Goal: Task Accomplishment & Management: Manage account settings

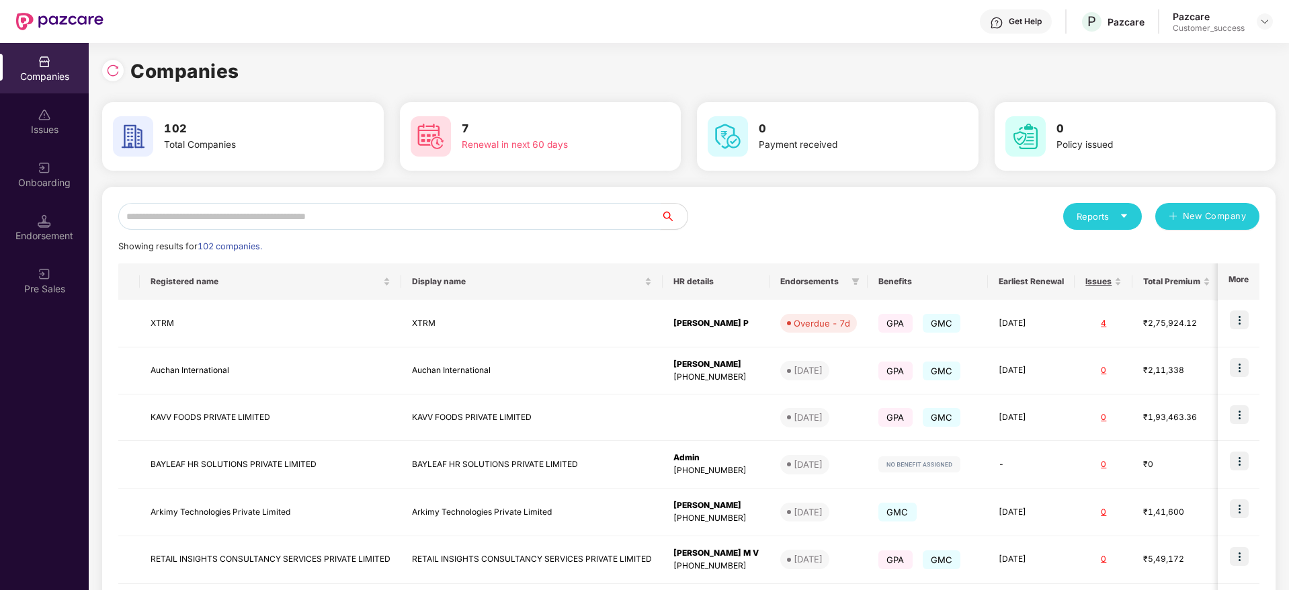
click at [224, 223] on input "text" at bounding box center [389, 216] width 543 height 27
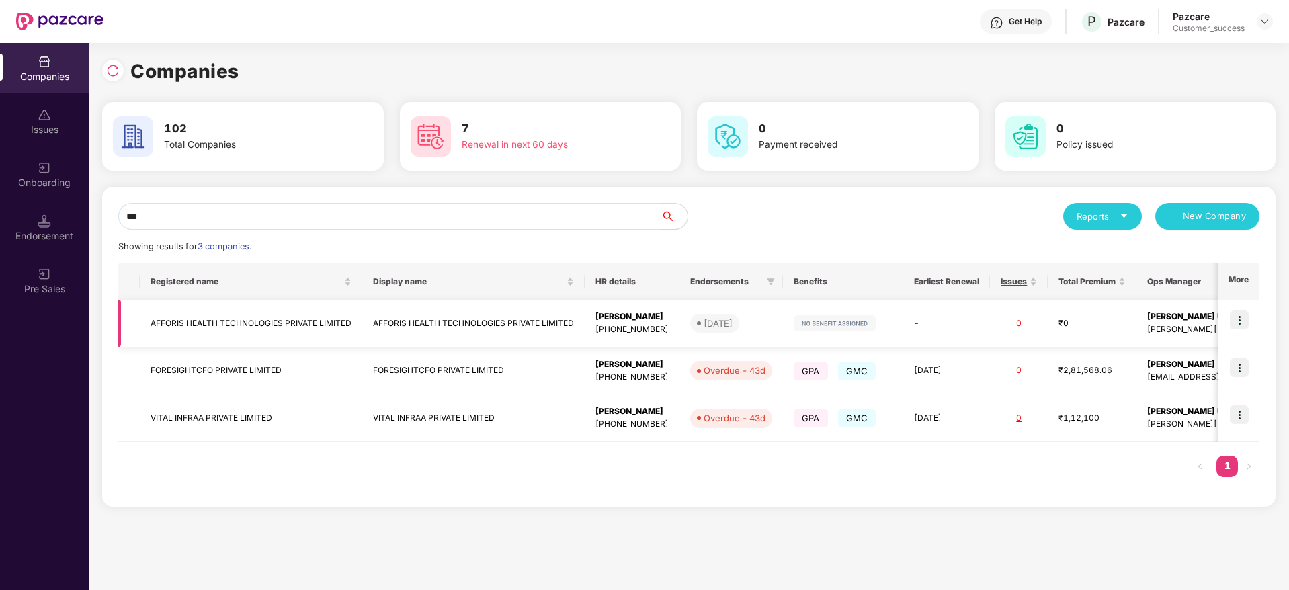
type input "***"
click at [235, 309] on td "AFFORIS HEALTH TECHNOLOGIES PRIVATE LIMITED" at bounding box center [251, 324] width 223 height 48
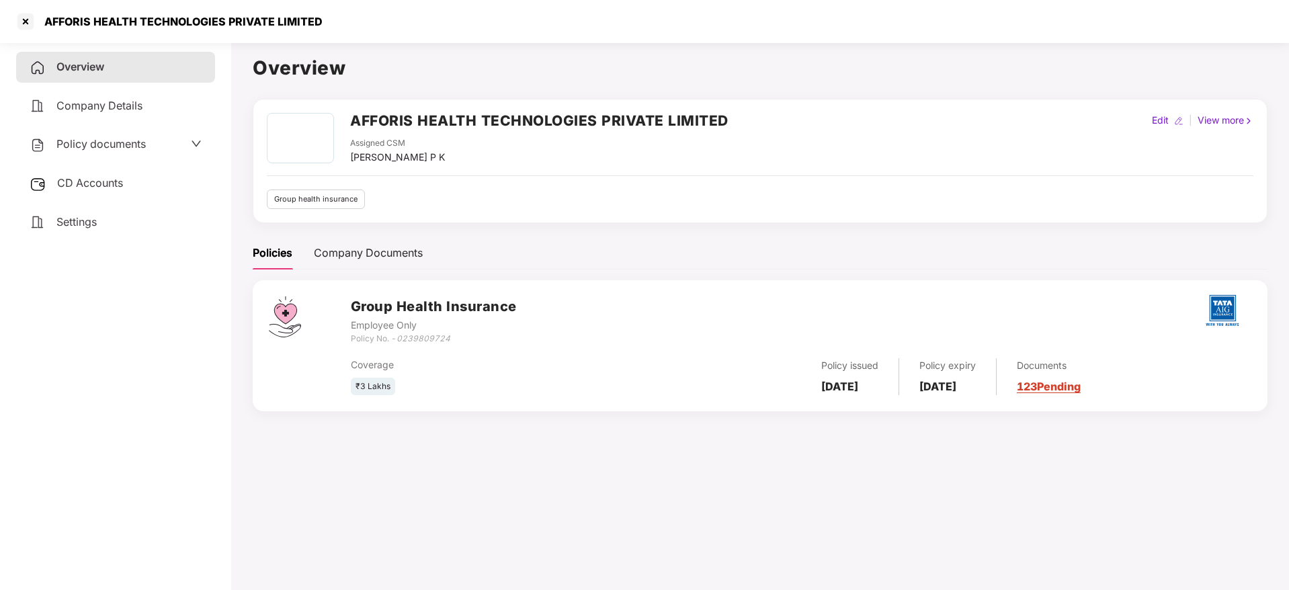
click at [91, 180] on span "CD Accounts" at bounding box center [90, 182] width 66 height 13
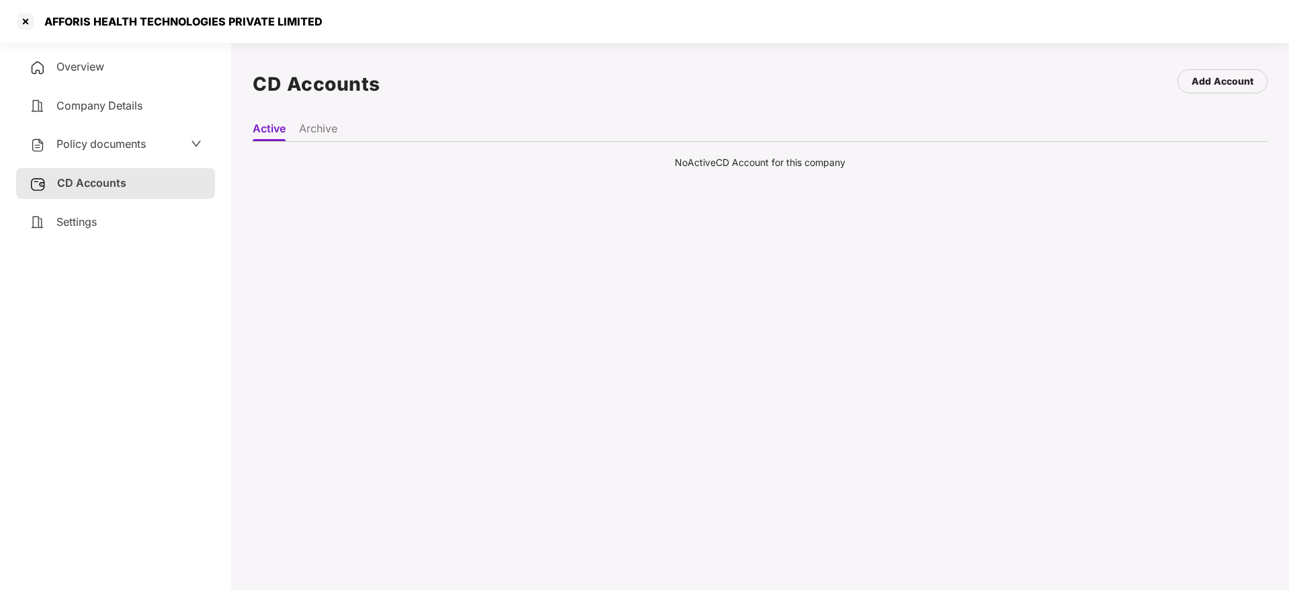
click at [308, 130] on li "Archive" at bounding box center [318, 131] width 38 height 19
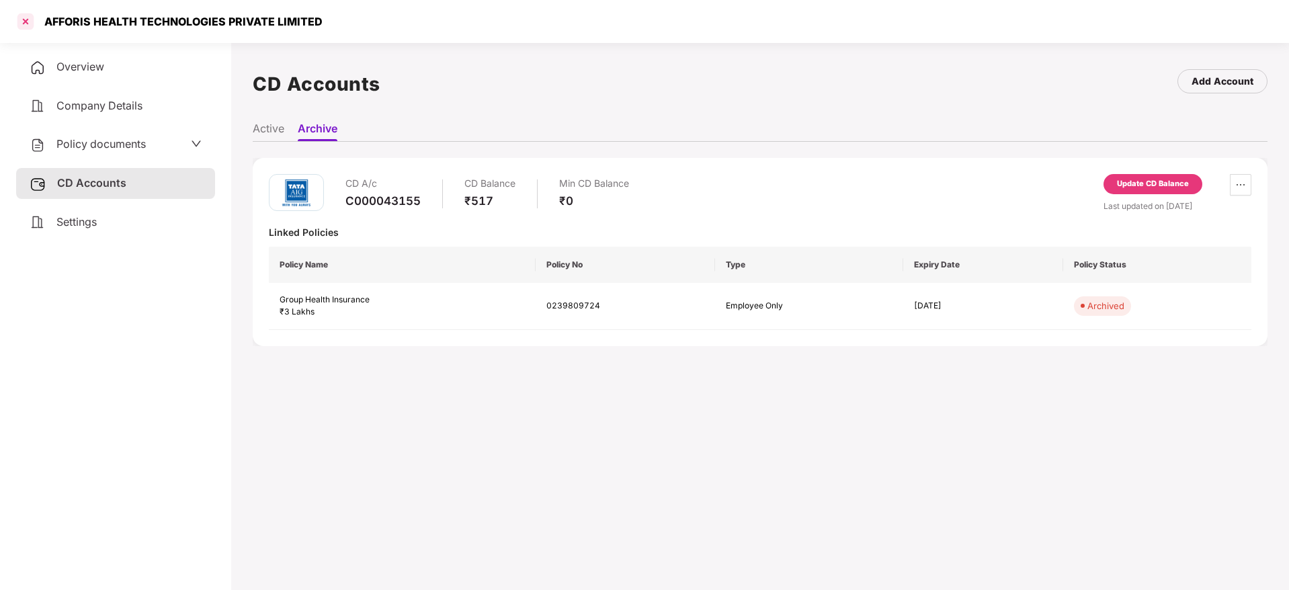
click at [18, 11] on div at bounding box center [26, 22] width 22 height 22
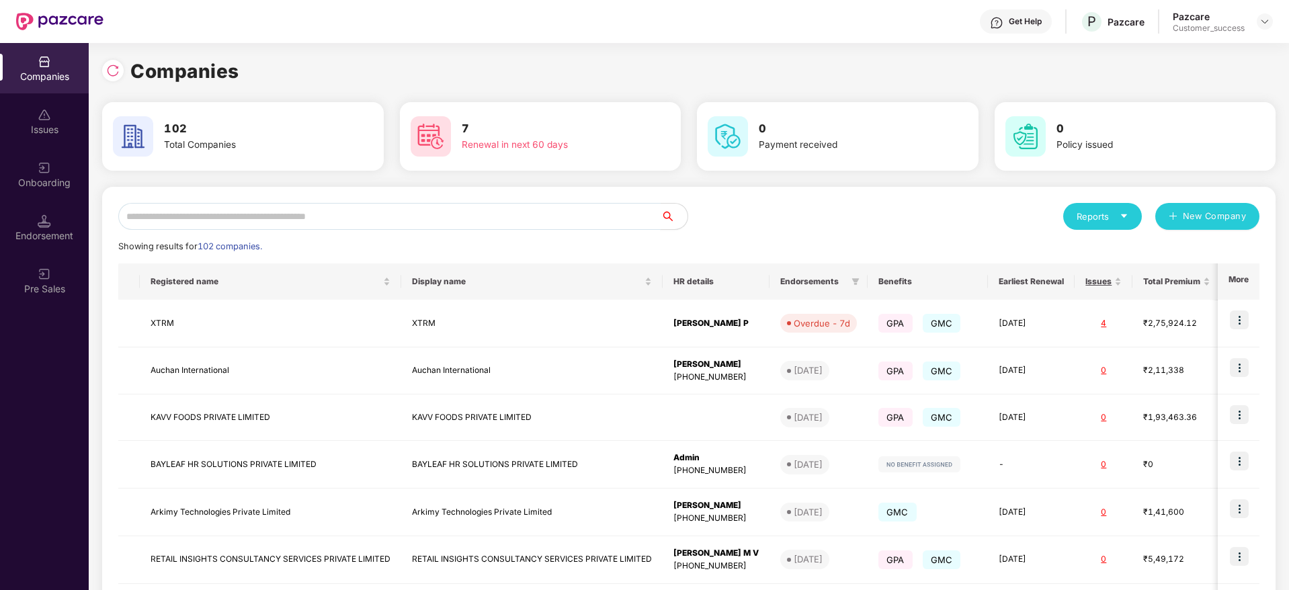
click at [152, 217] on input "text" at bounding box center [389, 216] width 543 height 27
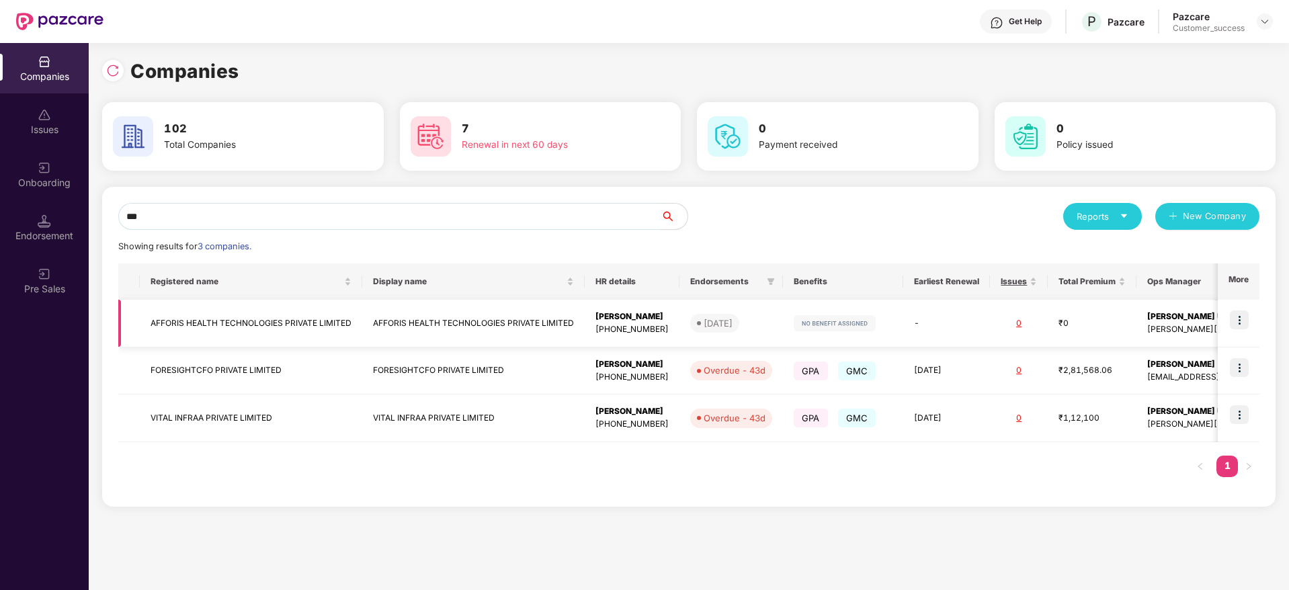
type input "***"
click at [1229, 323] on td at bounding box center [1239, 324] width 42 height 48
click at [1232, 322] on img at bounding box center [1239, 320] width 19 height 19
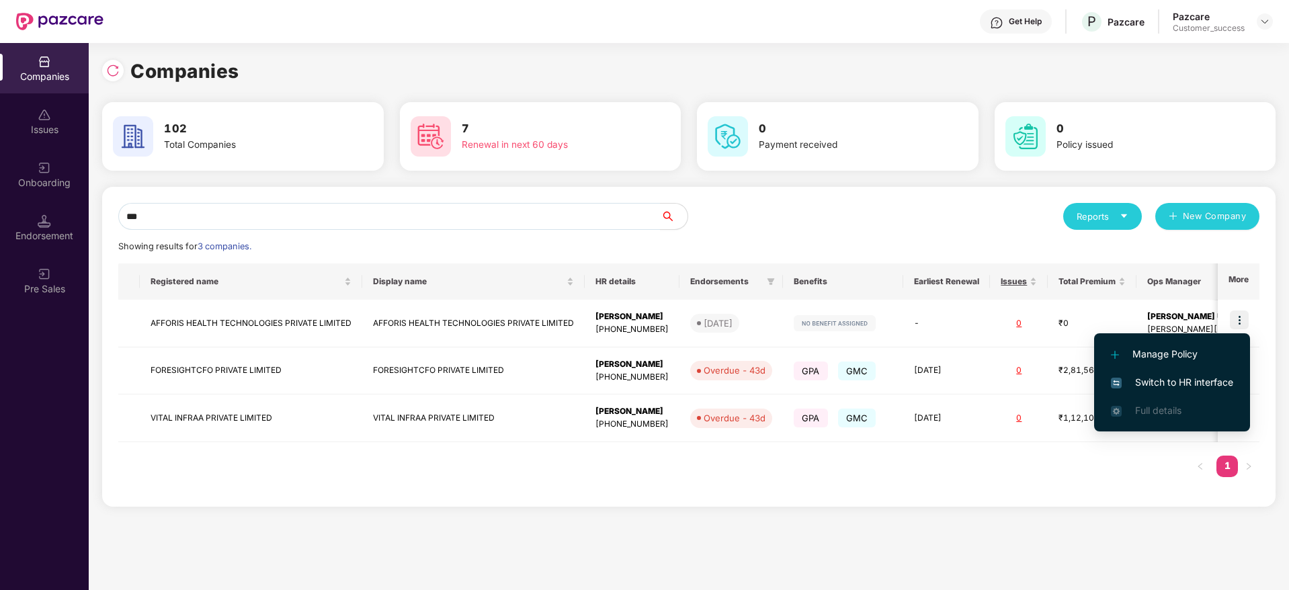
click at [1142, 375] on span "Switch to HR interface" at bounding box center [1172, 382] width 122 height 15
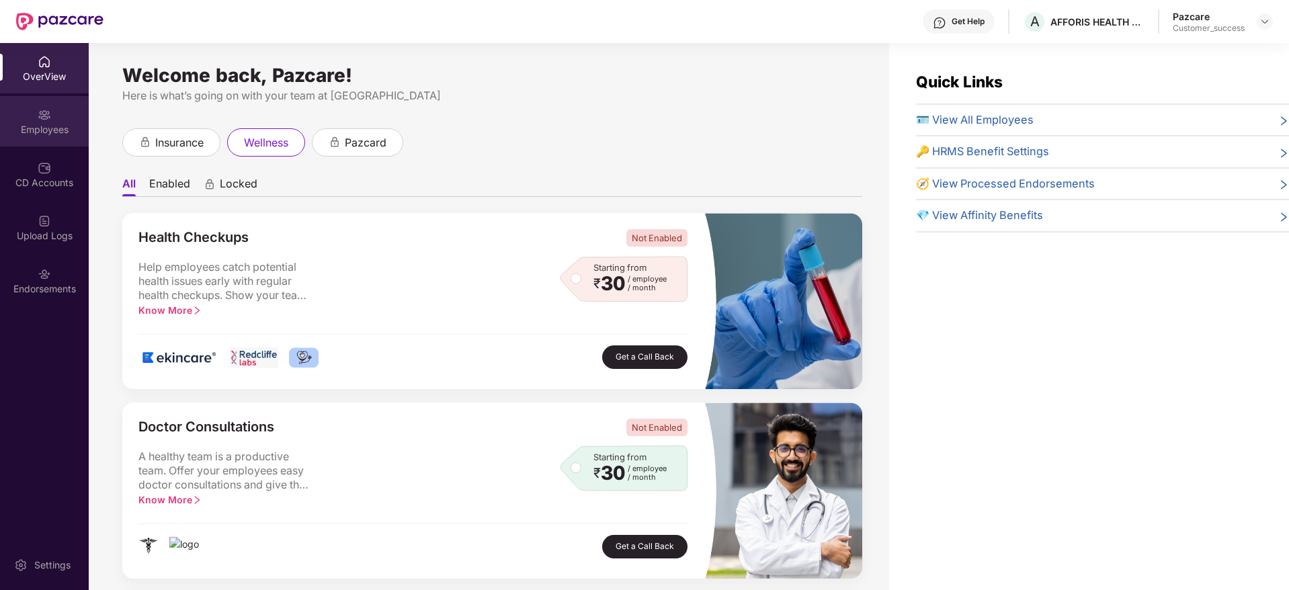
click at [31, 126] on div "Employees" at bounding box center [44, 129] width 89 height 13
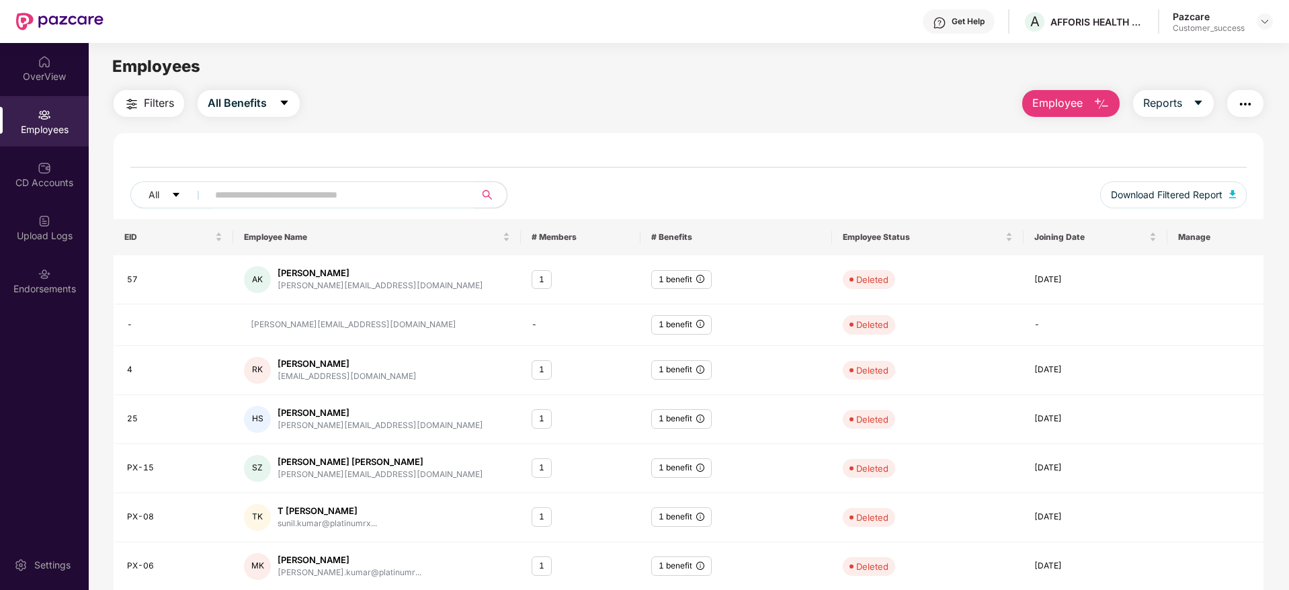
click at [265, 183] on span at bounding box center [337, 195] width 276 height 27
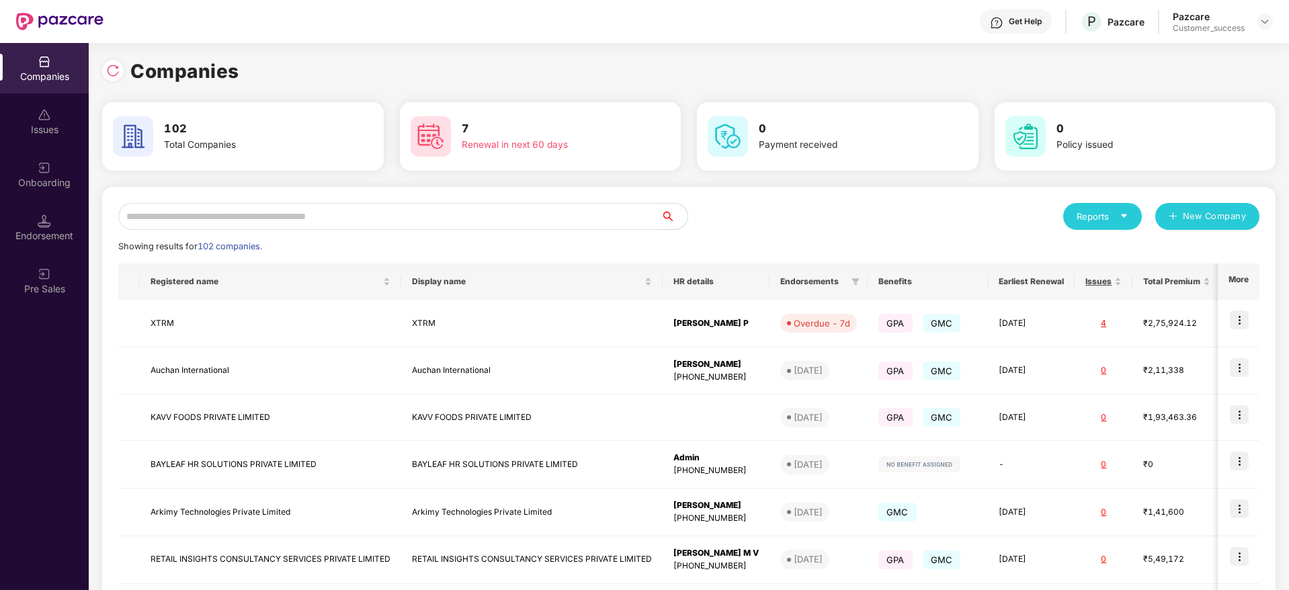
click at [227, 219] on input "text" at bounding box center [389, 216] width 543 height 27
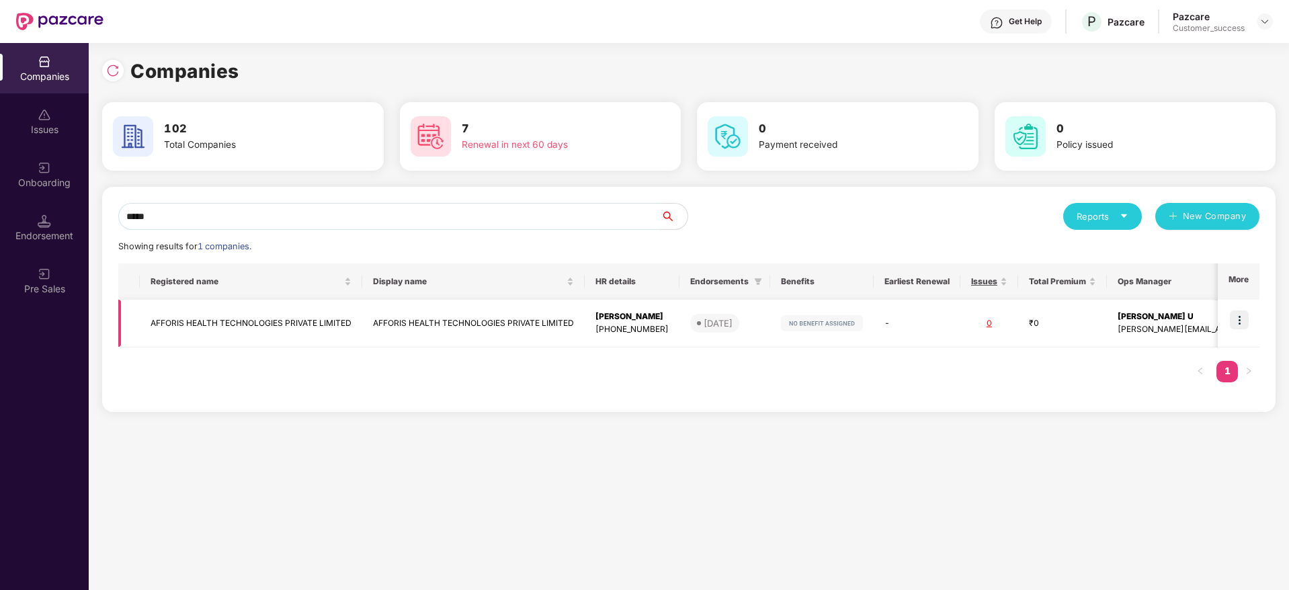
type input "*****"
click at [201, 320] on td "AFFORIS HEALTH TECHNOLOGIES PRIVATE LIMITED" at bounding box center [251, 324] width 223 height 48
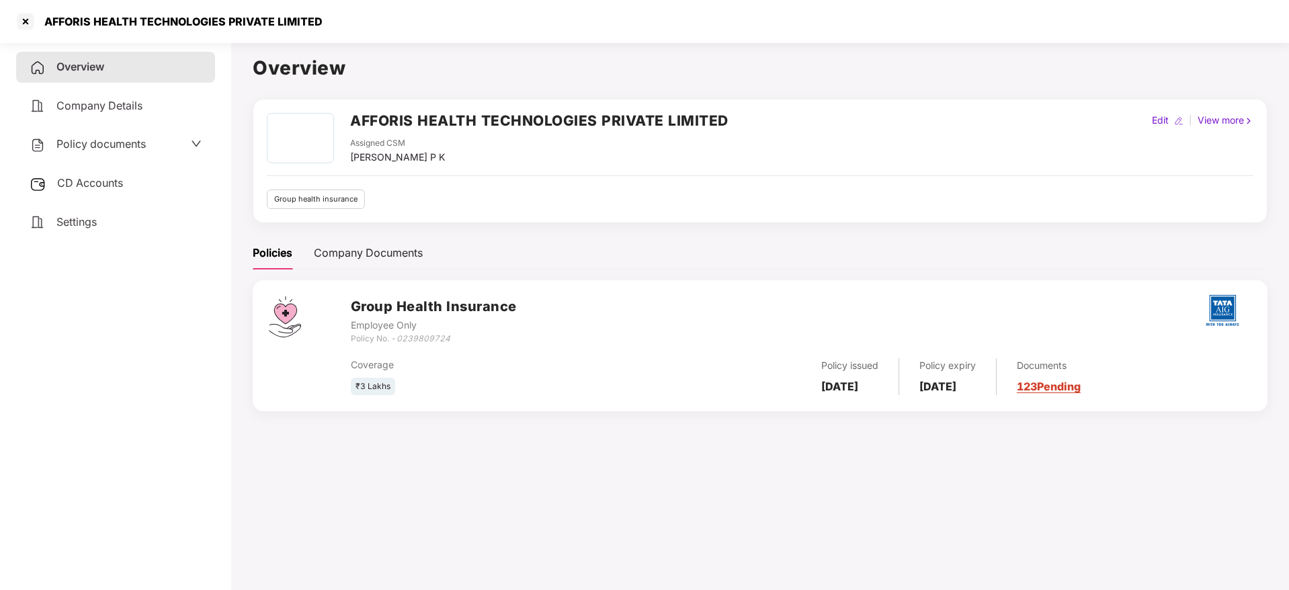
click at [90, 142] on span "Policy documents" at bounding box center [100, 143] width 89 height 13
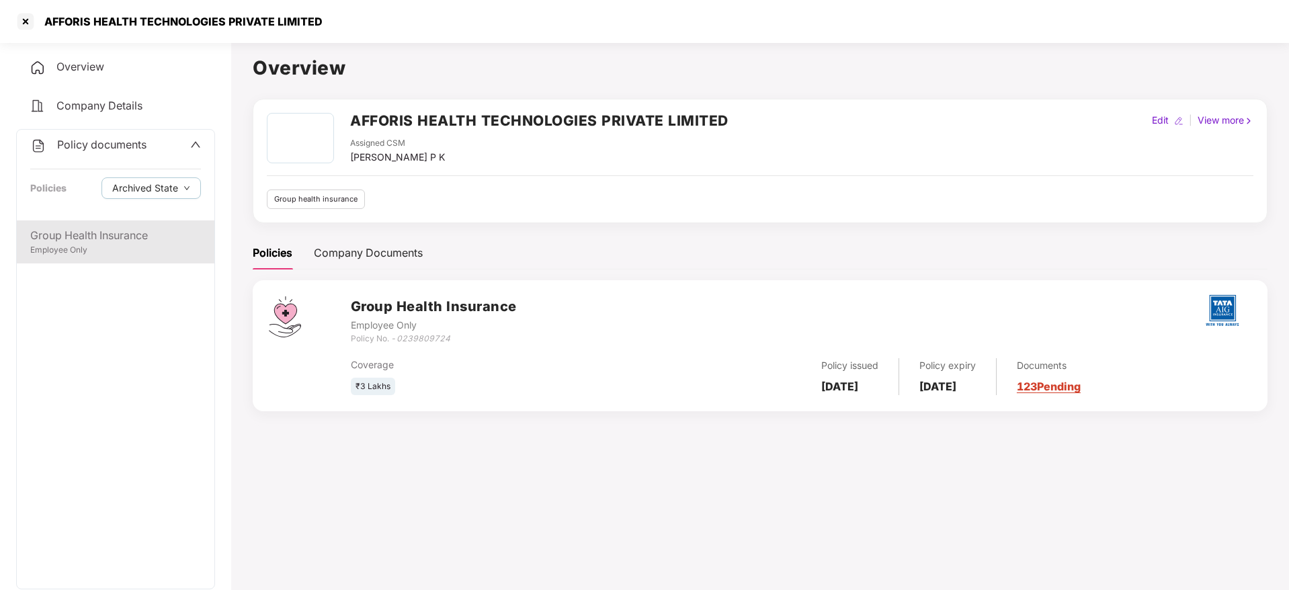
click at [70, 234] on div "Group Health Insurance" at bounding box center [115, 235] width 171 height 17
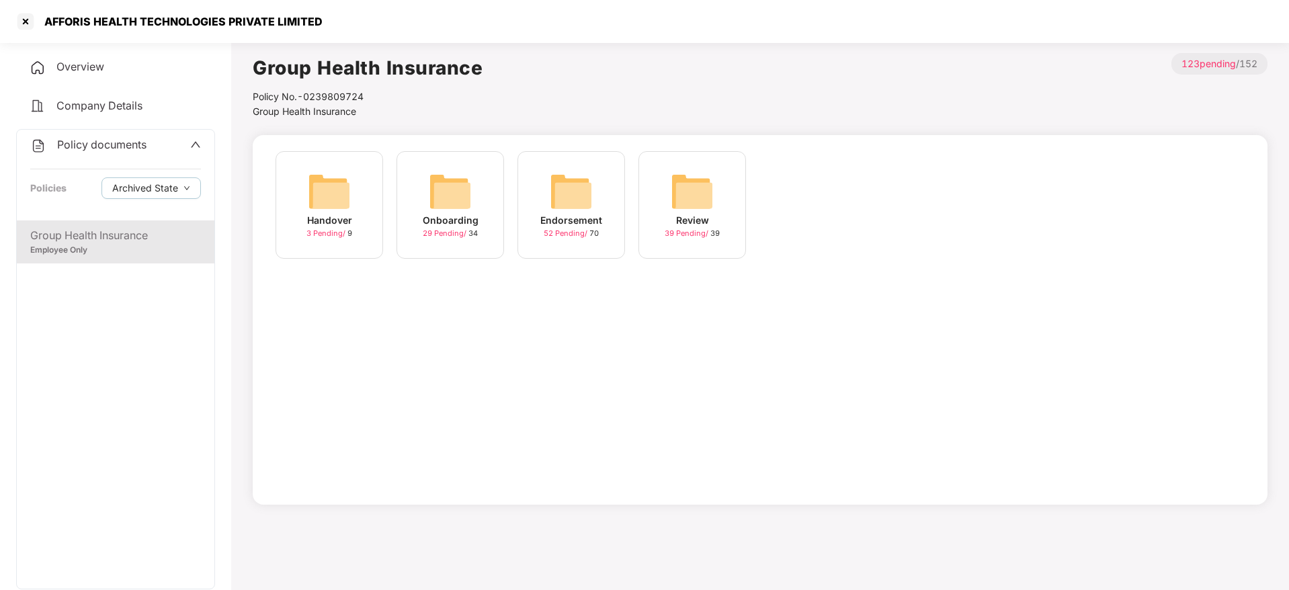
click at [550, 206] on img at bounding box center [571, 191] width 43 height 43
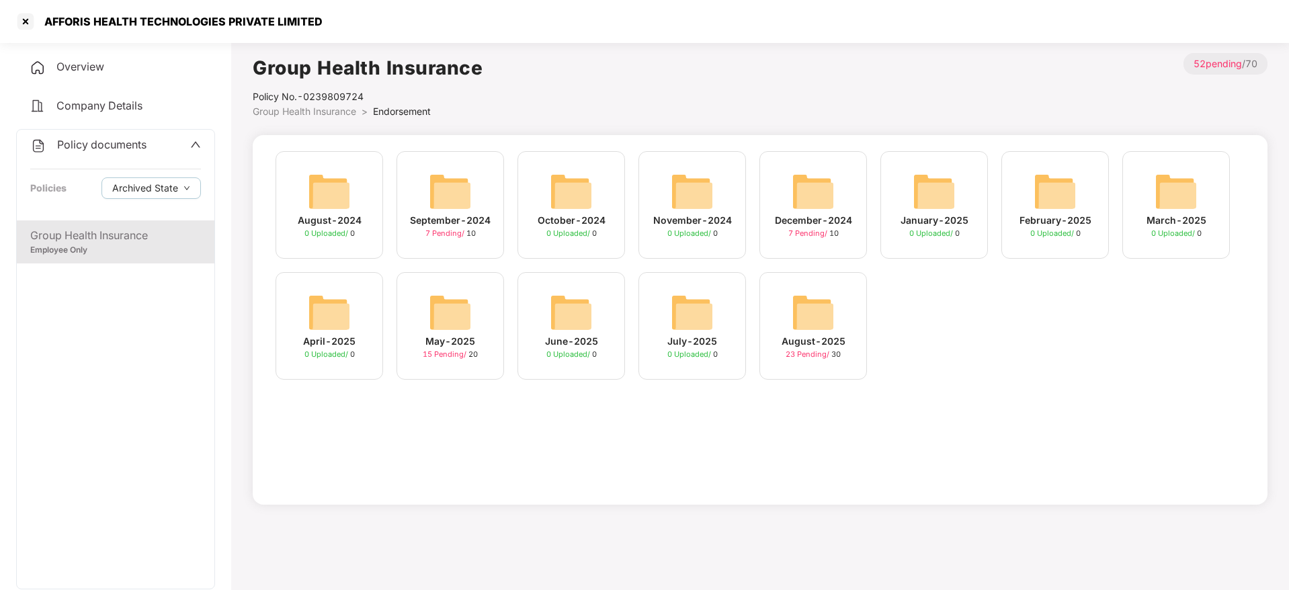
click at [832, 299] on img at bounding box center [813, 312] width 43 height 43
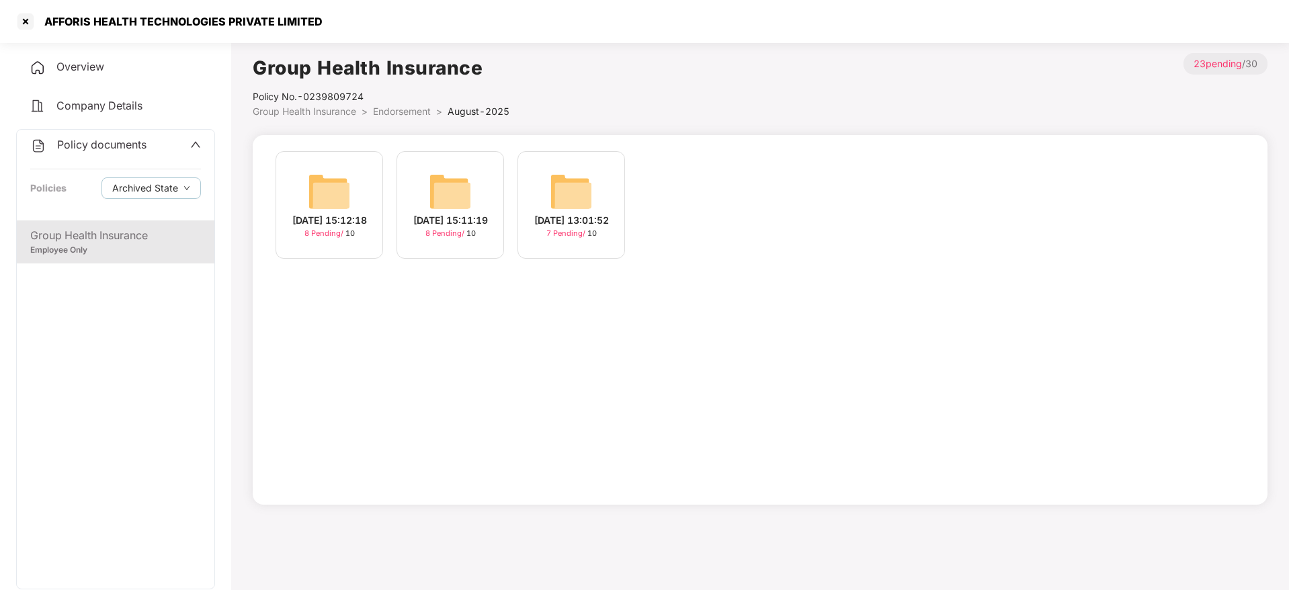
click at [588, 216] on div "[DATE] 13:01:52" at bounding box center [571, 220] width 75 height 15
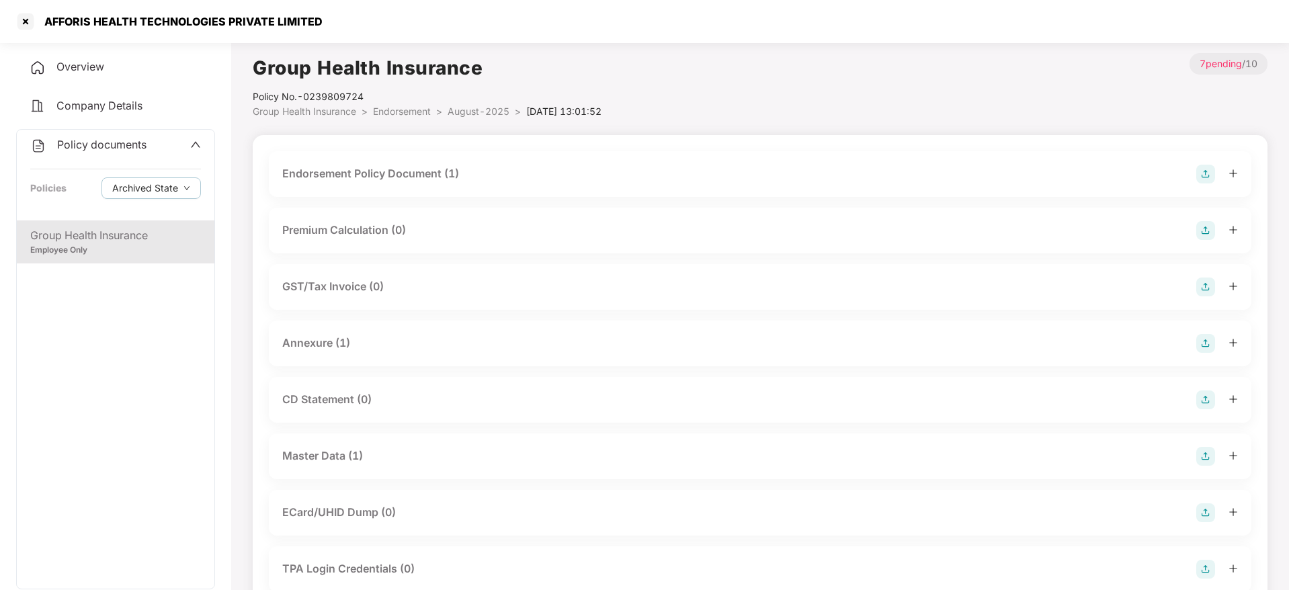
click at [356, 451] on div "Master Data (1)" at bounding box center [322, 456] width 81 height 17
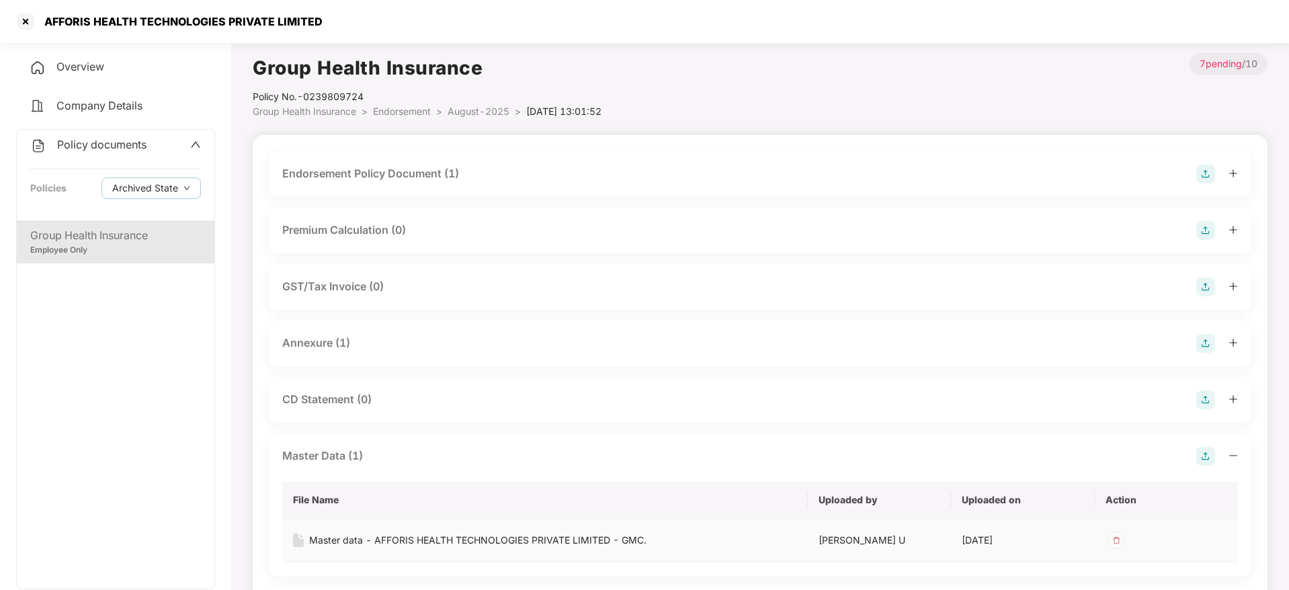
click at [401, 546] on div "Master data - AFFORIS HEALTH TECHNOLOGIES PRIVATE LIMITED - GMC." at bounding box center [477, 540] width 337 height 15
click at [20, 29] on div at bounding box center [26, 22] width 22 height 22
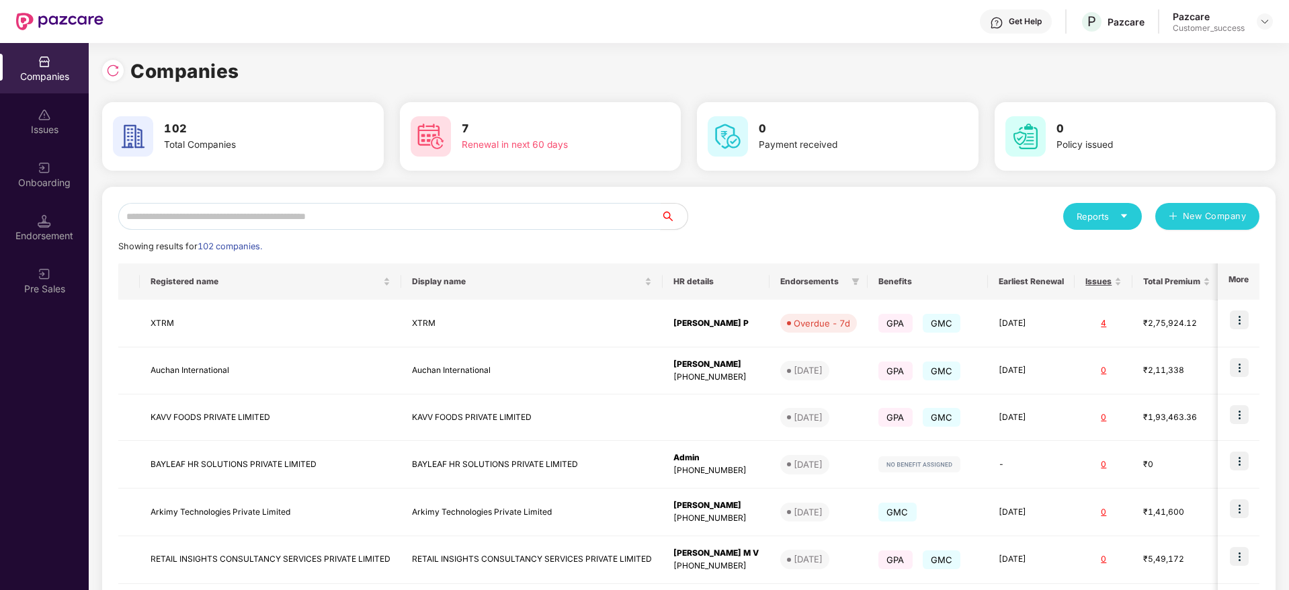
click at [184, 210] on input "text" at bounding box center [389, 216] width 543 height 27
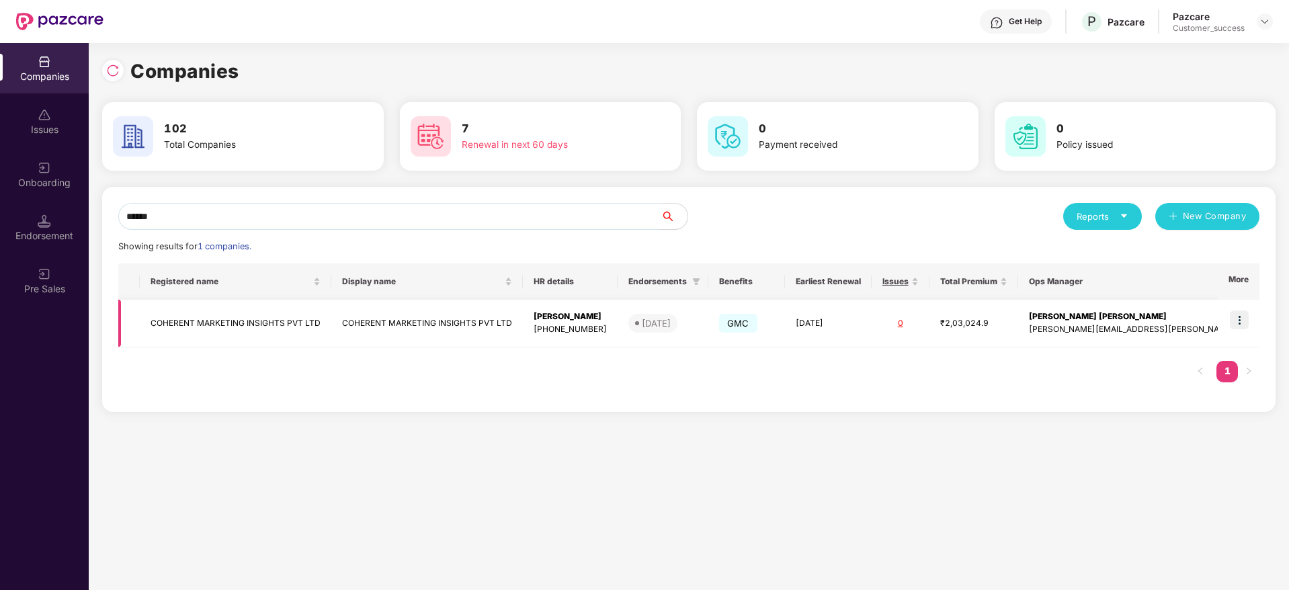
type input "******"
click at [1242, 316] on img at bounding box center [1239, 320] width 19 height 19
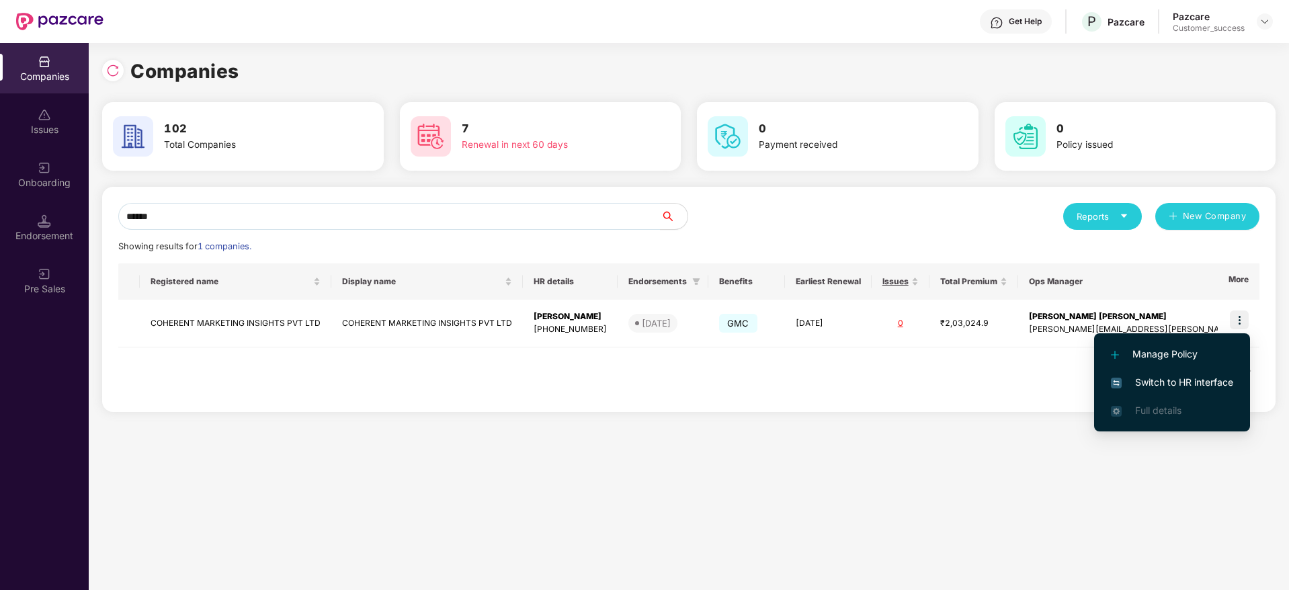
click at [1143, 376] on span "Switch to HR interface" at bounding box center [1172, 382] width 122 height 15
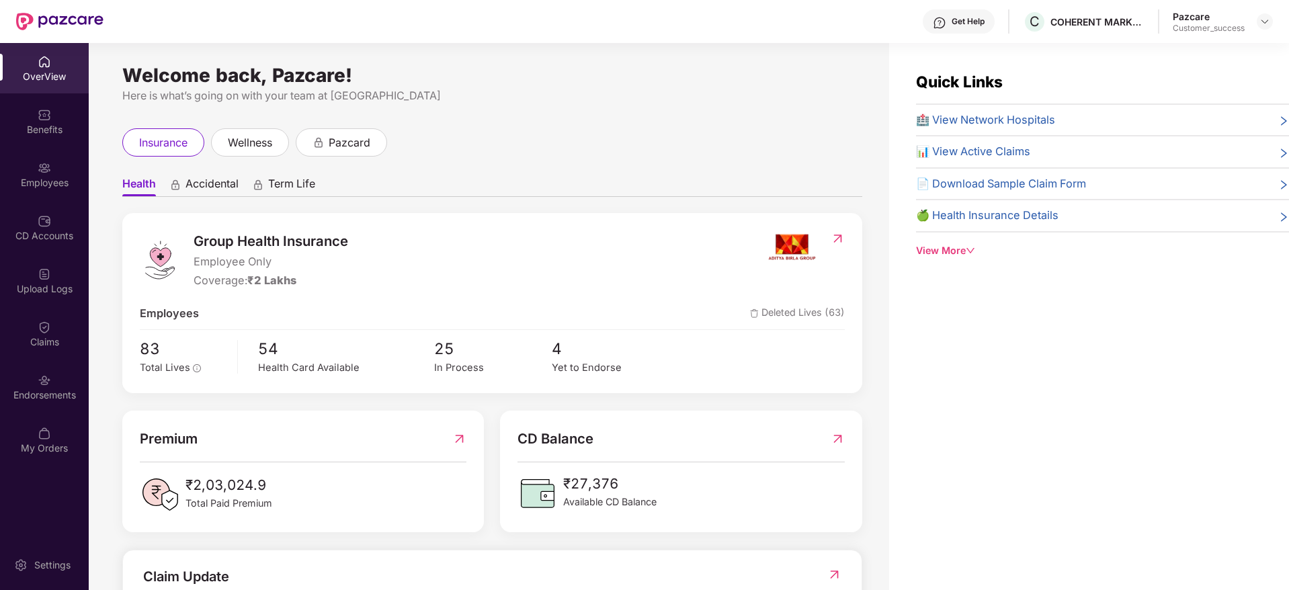
click at [25, 182] on div "Employees" at bounding box center [44, 182] width 89 height 13
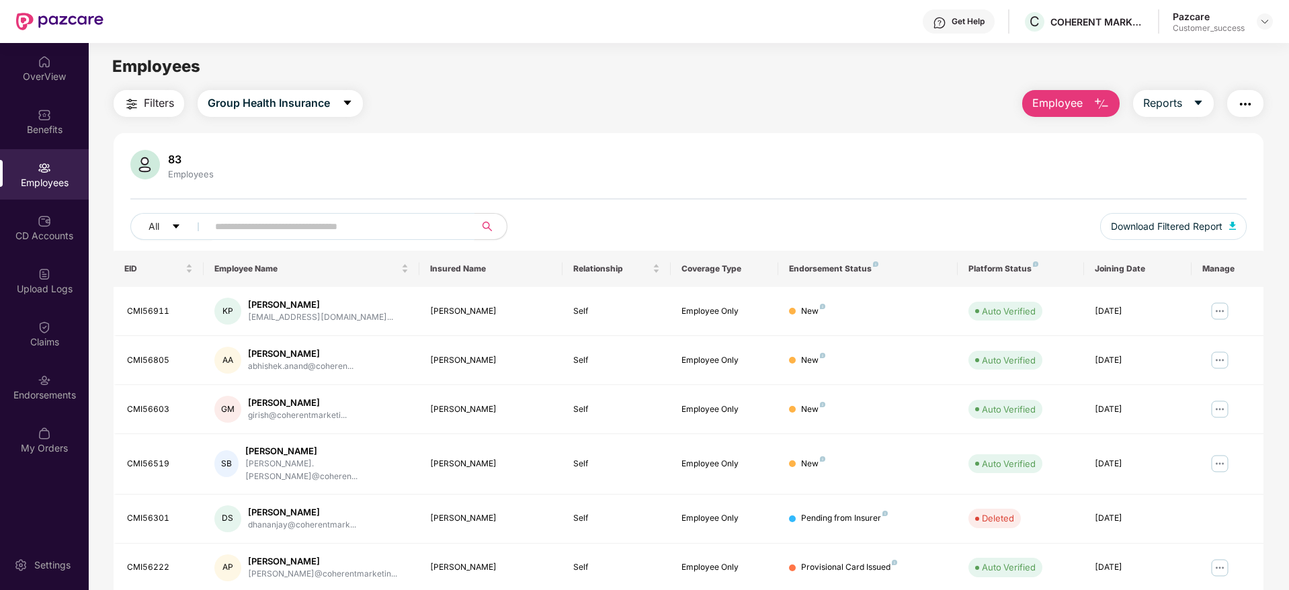
click at [284, 218] on input "text" at bounding box center [335, 226] width 241 height 20
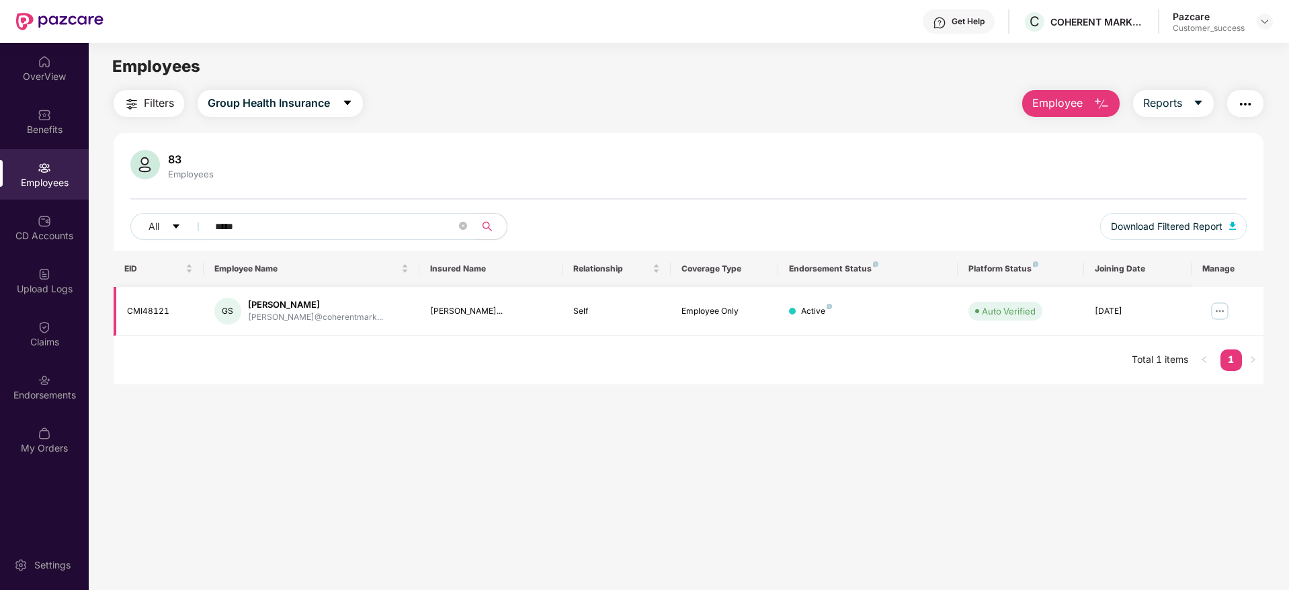
type input "*****"
click at [329, 302] on div "[PERSON_NAME]" at bounding box center [315, 304] width 135 height 13
copy div "[PERSON_NAME]"
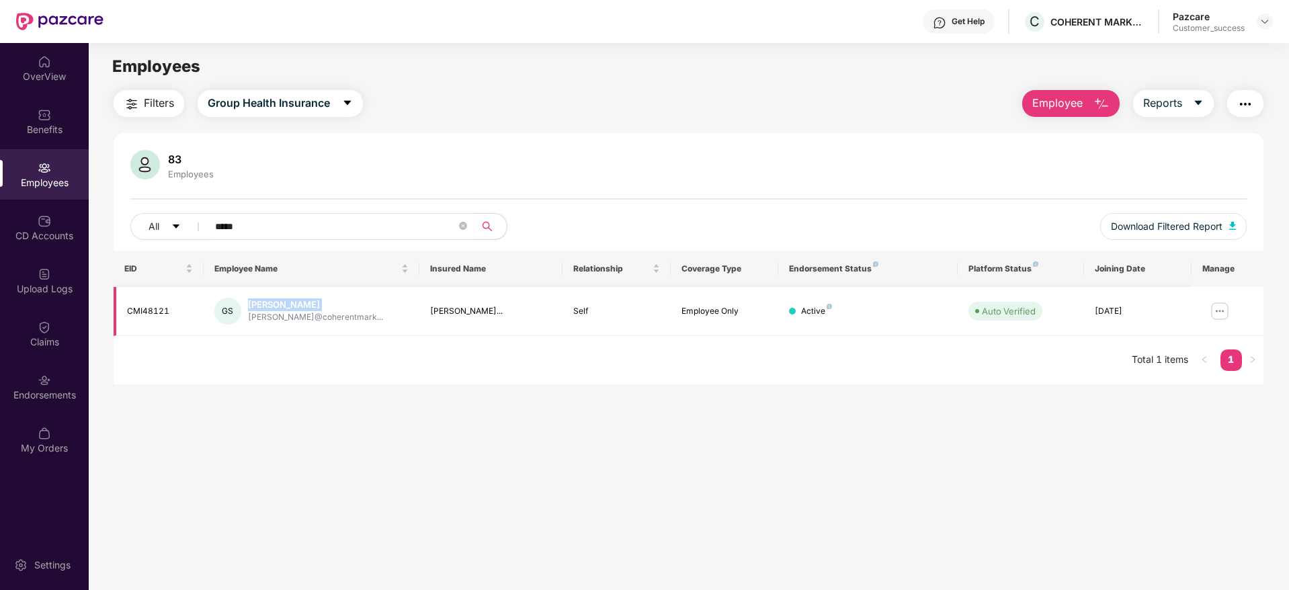
click at [1211, 311] on img at bounding box center [1220, 312] width 22 height 22
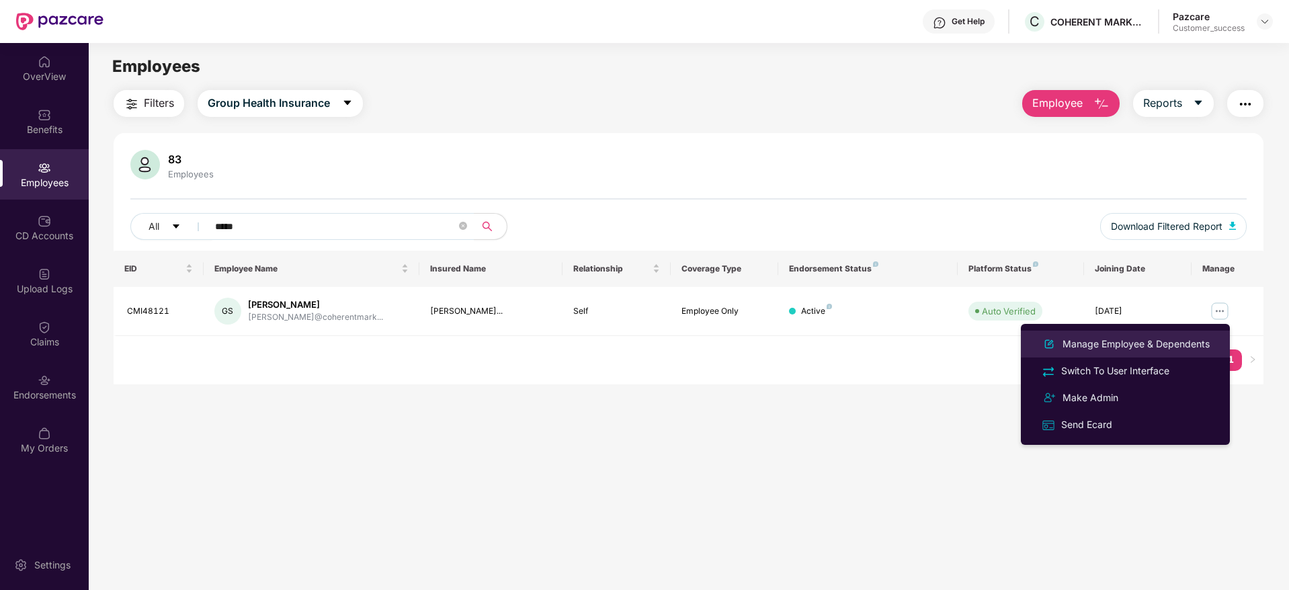
click at [1140, 344] on div "Manage Employee & Dependents" at bounding box center [1136, 344] width 153 height 15
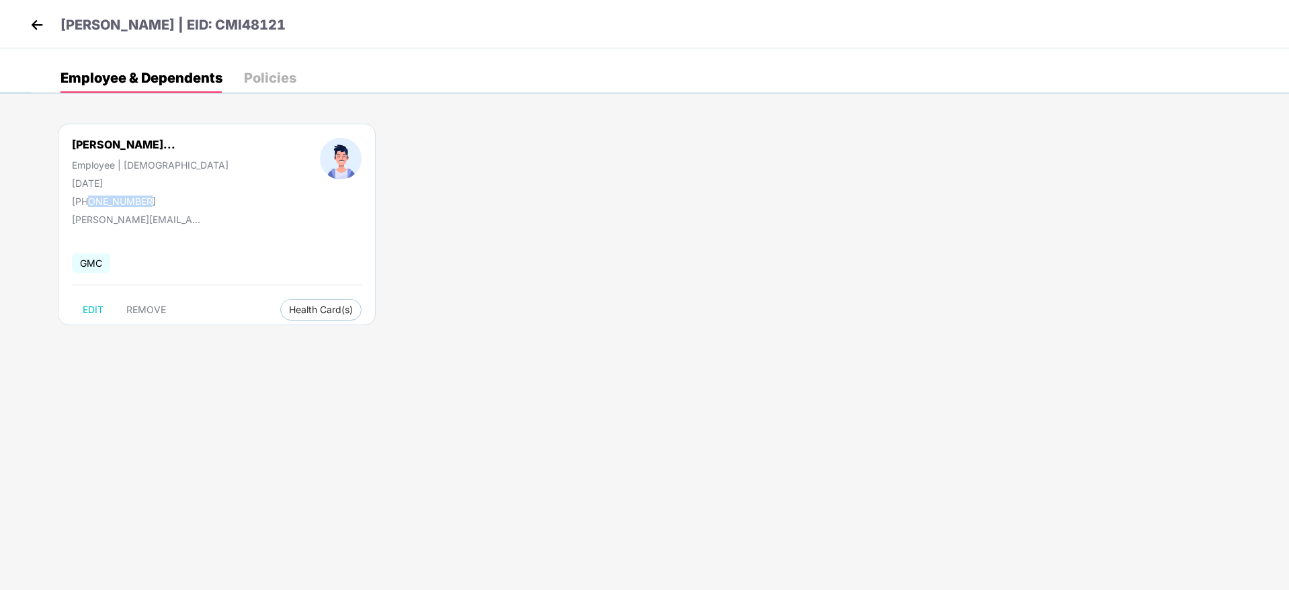
drag, startPoint x: 89, startPoint y: 202, endPoint x: 145, endPoint y: 191, distance: 57.6
click at [145, 191] on div "[PERSON_NAME]... Employee | [DEMOGRAPHIC_DATA] [DATE] [PHONE_NUMBER]" at bounding box center [150, 172] width 248 height 69
copy div "9881726452"
